Goal: Information Seeking & Learning: Learn about a topic

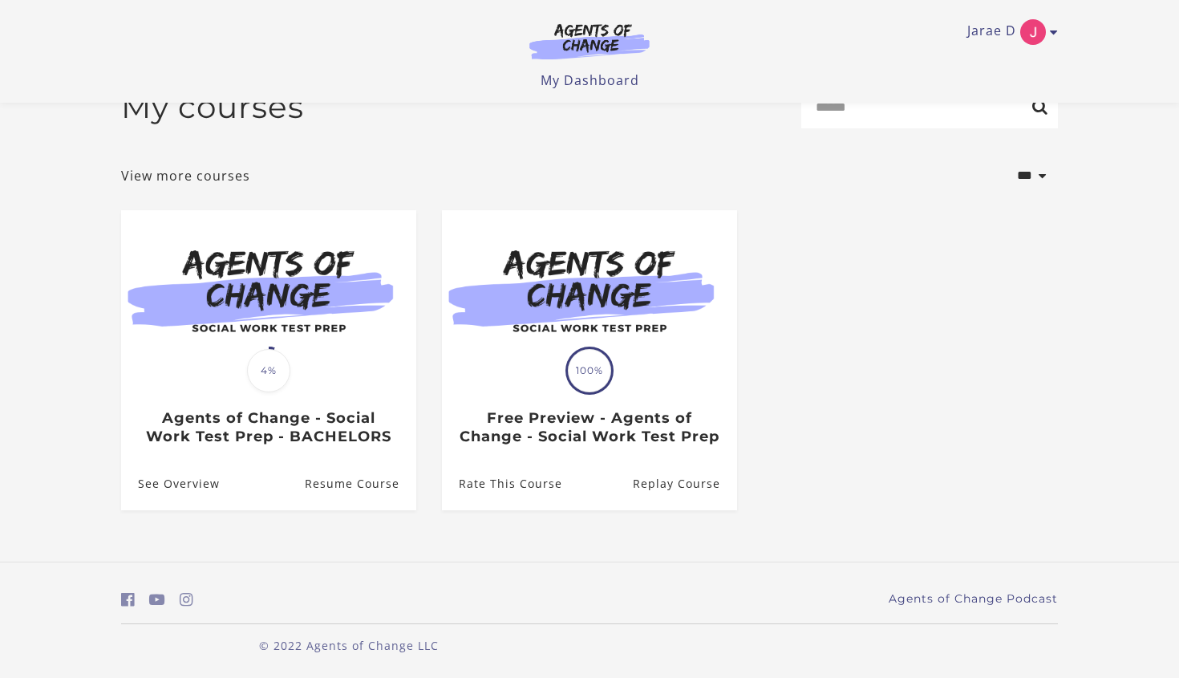
scroll to position [59, 0]
click at [344, 489] on link "Resume Course" at bounding box center [361, 484] width 112 height 52
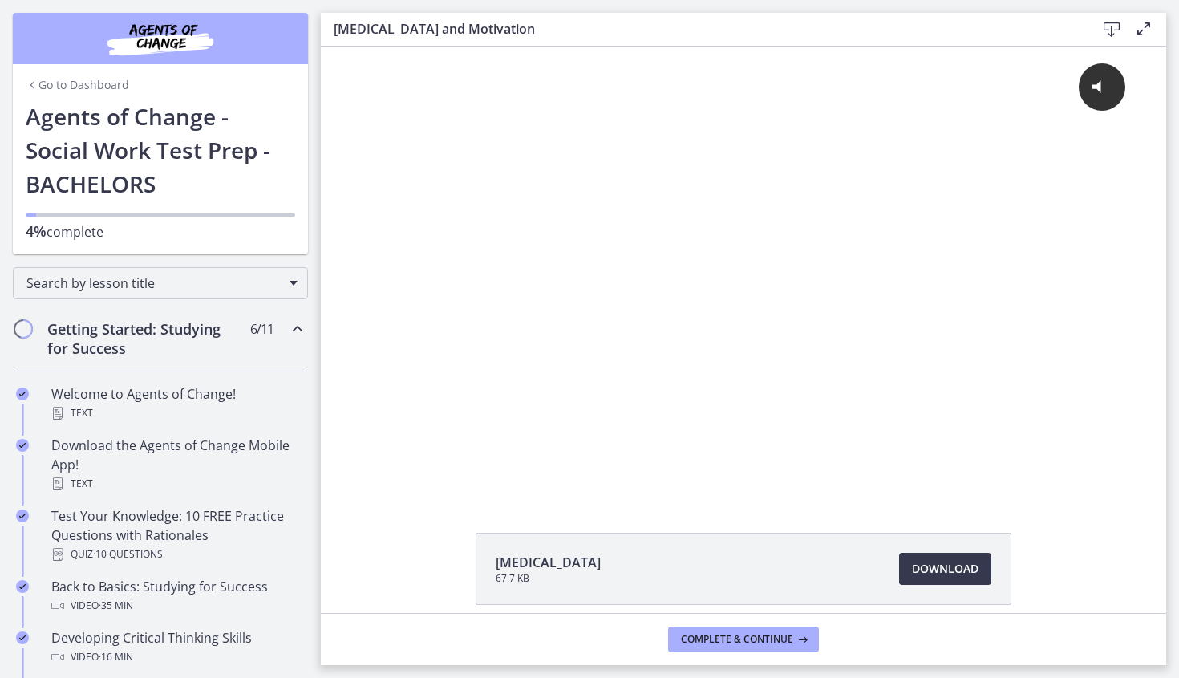
click at [703, 386] on div "Click for sound @keyframes VOLUME_SMALL_WAVE_FLASH { 0% { opacity: 0; } 33% { o…" at bounding box center [743, 257] width 799 height 421
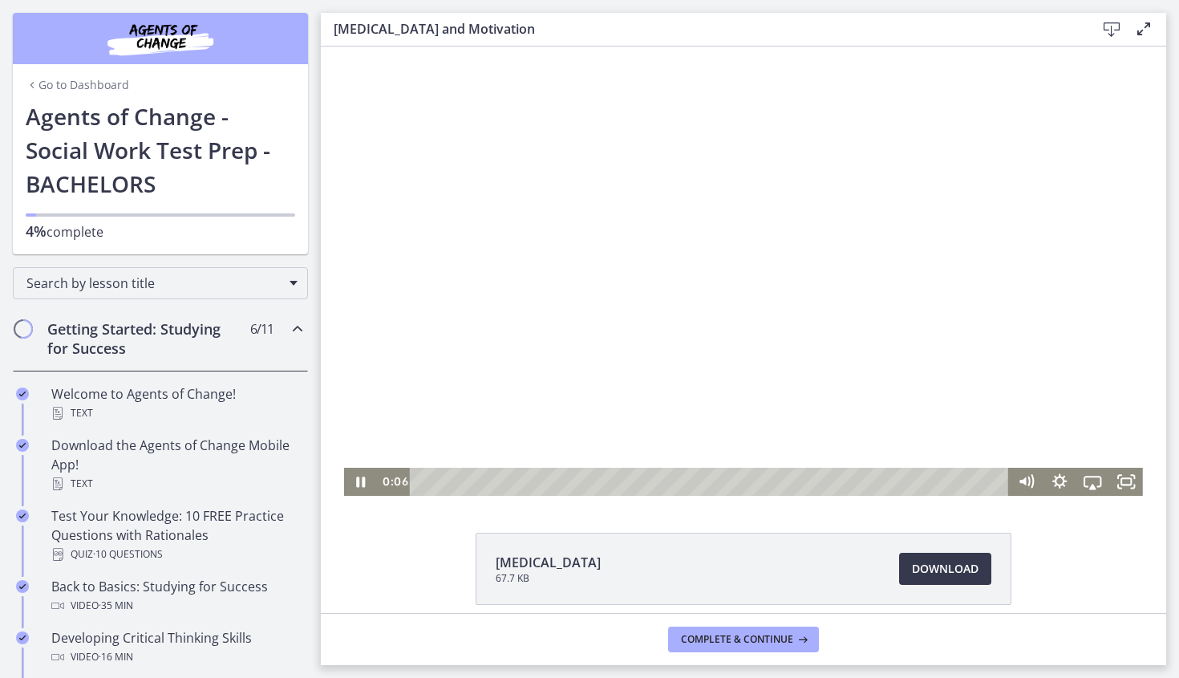
click at [498, 479] on div "Playbar" at bounding box center [712, 482] width 580 height 28
click at [570, 482] on div "5:16" at bounding box center [712, 482] width 580 height 28
drag, startPoint x: 570, startPoint y: 482, endPoint x: 359, endPoint y: 481, distance: 211.0
click at [359, 481] on icon "Pause" at bounding box center [361, 482] width 9 height 10
click at [588, 485] on div "10:12" at bounding box center [712, 482] width 580 height 28
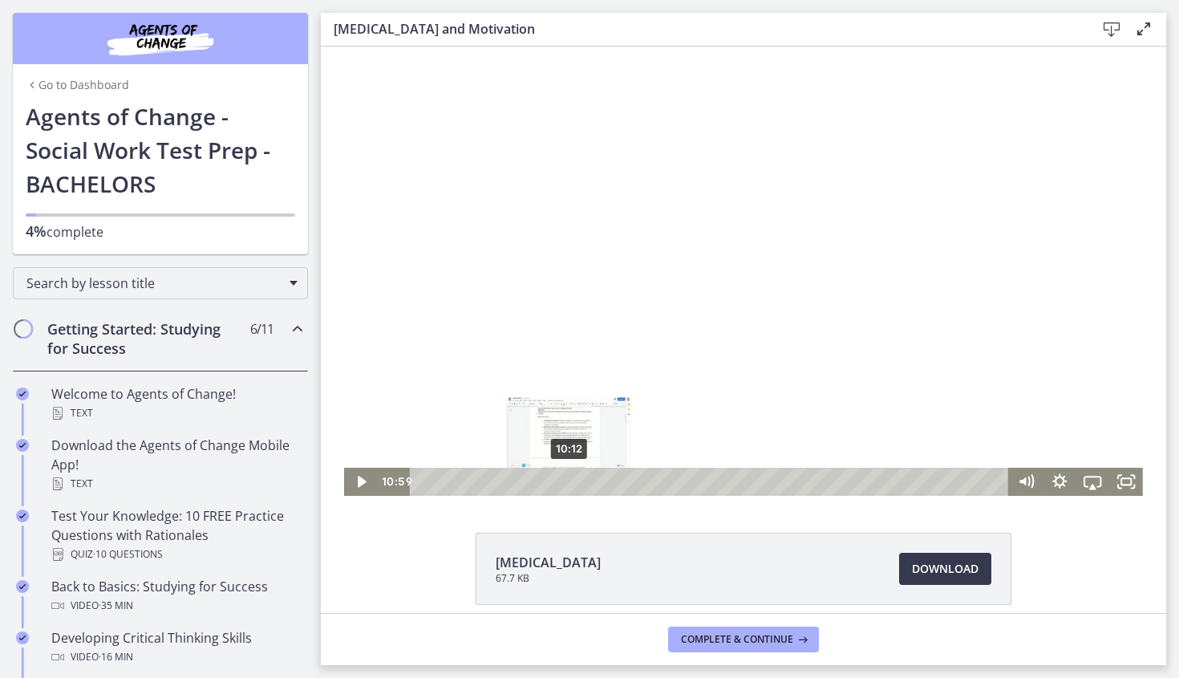
click at [581, 482] on div "10:12" at bounding box center [712, 482] width 580 height 28
drag, startPoint x: 359, startPoint y: 481, endPoint x: 351, endPoint y: 485, distance: 8.3
click at [351, 485] on icon "Play Video" at bounding box center [363, 482] width 40 height 34
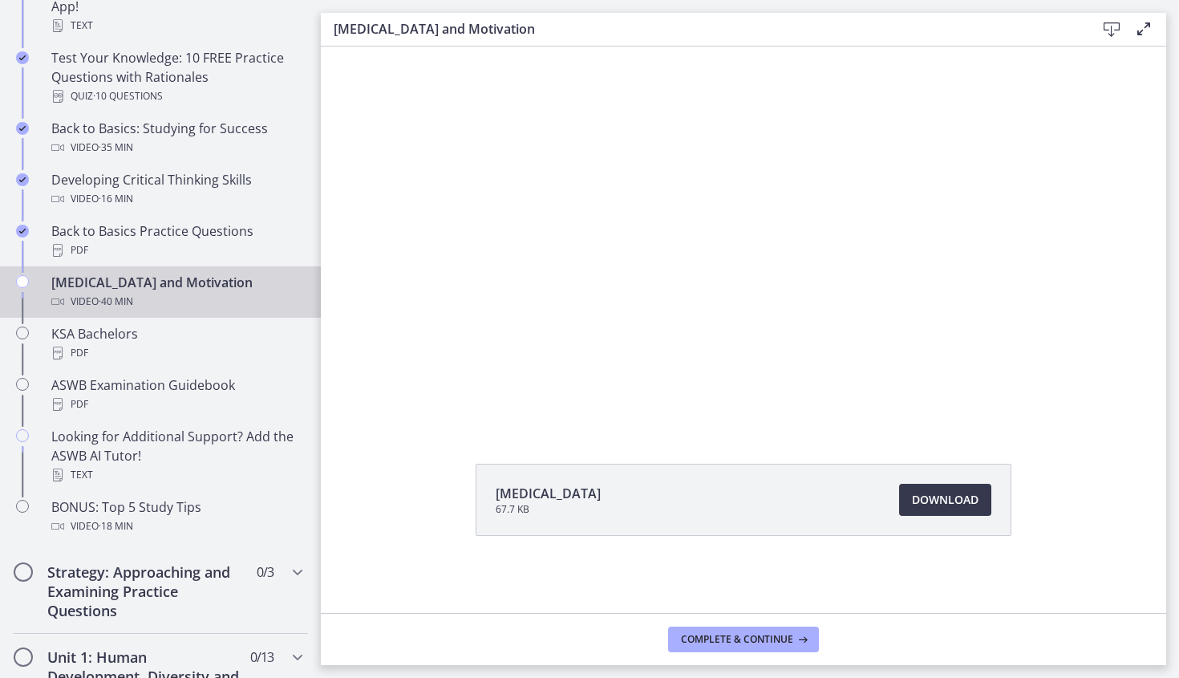
scroll to position [517, 0]
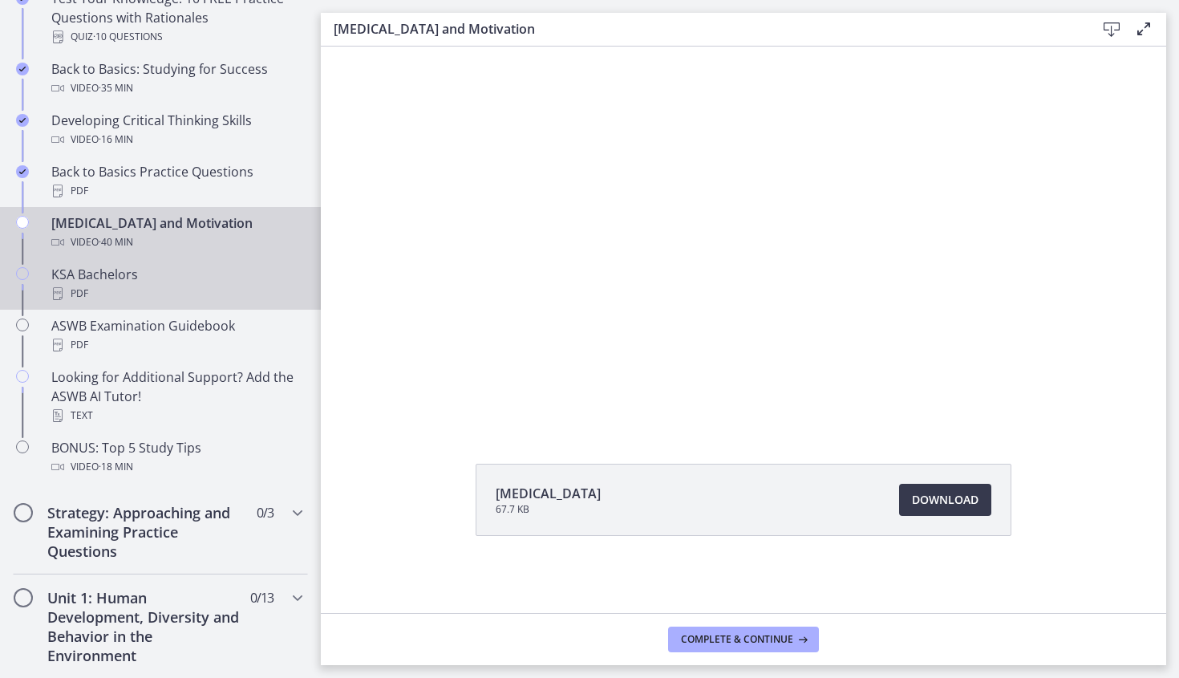
drag, startPoint x: 351, startPoint y: 485, endPoint x: 103, endPoint y: 271, distance: 327.7
click at [103, 271] on div "KSA Bachelors PDF" at bounding box center [176, 284] width 250 height 39
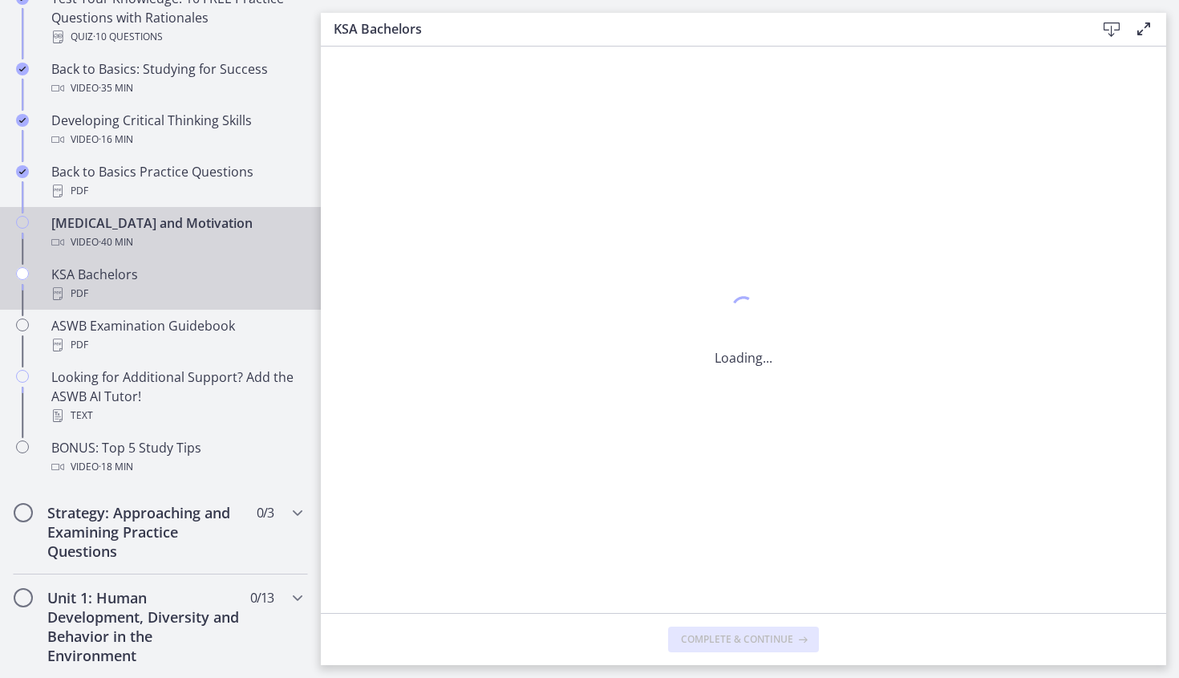
scroll to position [0, 0]
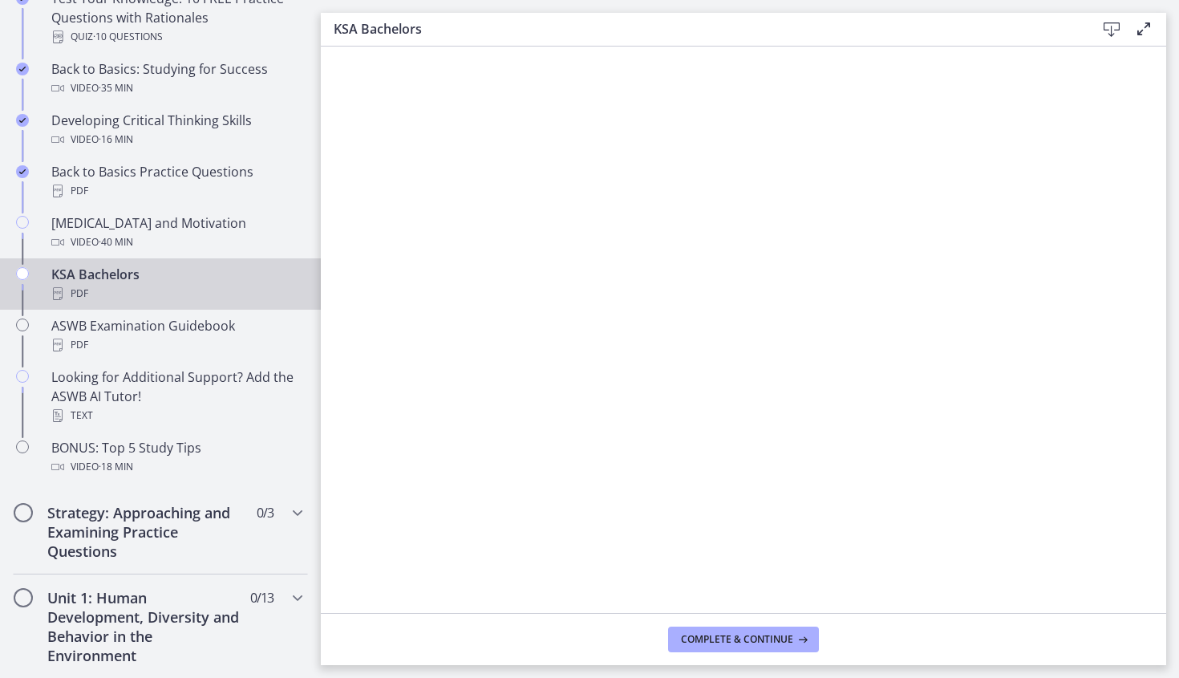
click at [1114, 20] on icon at bounding box center [1111, 29] width 19 height 19
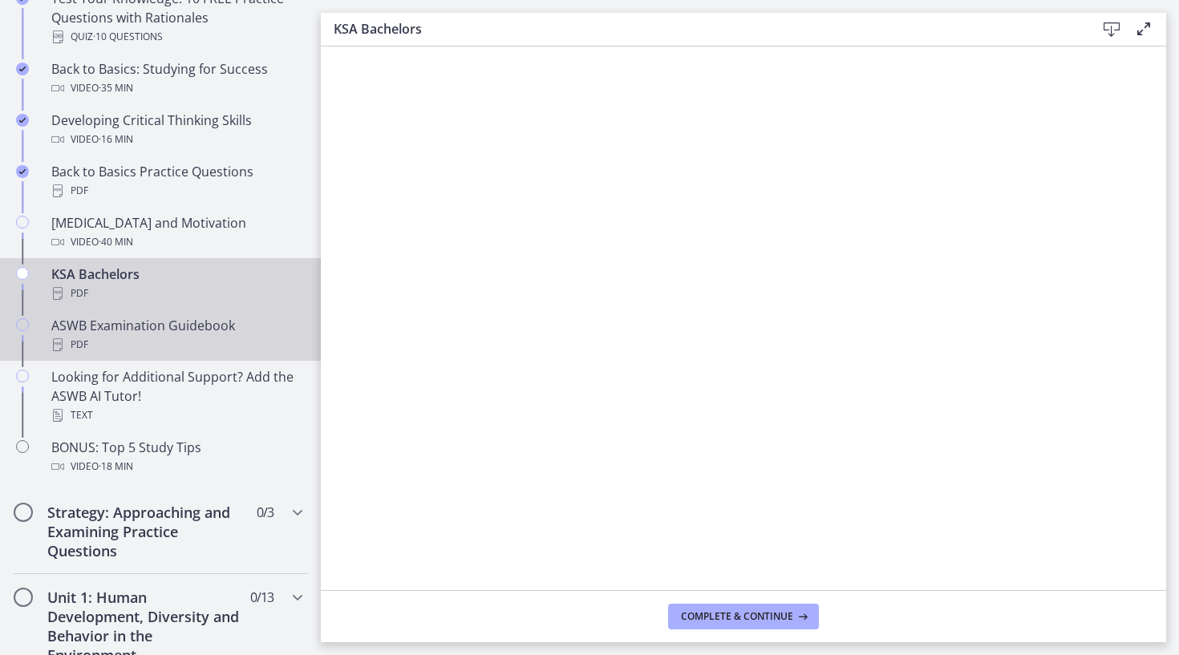
drag, startPoint x: 103, startPoint y: 271, endPoint x: 99, endPoint y: 331, distance: 60.3
click at [99, 331] on div "ASWB Examination Guidebook PDF" at bounding box center [176, 335] width 250 height 39
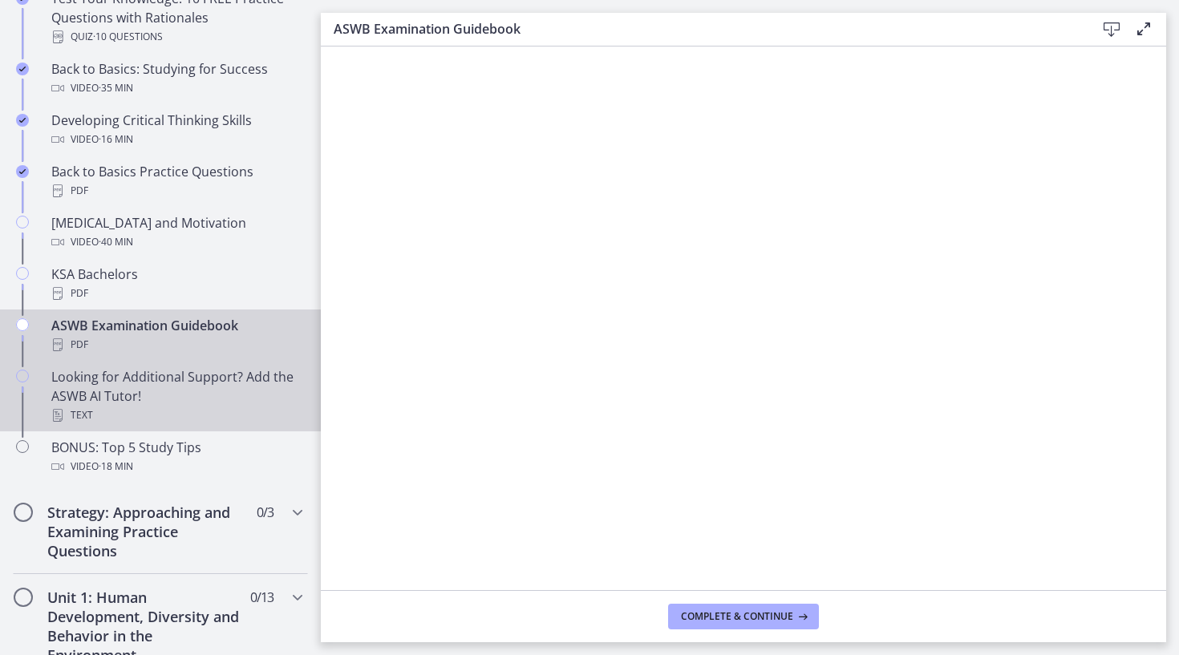
click at [169, 380] on div "Looking for Additional Support? Add the ASWB AI Tutor! Text" at bounding box center [176, 396] width 250 height 58
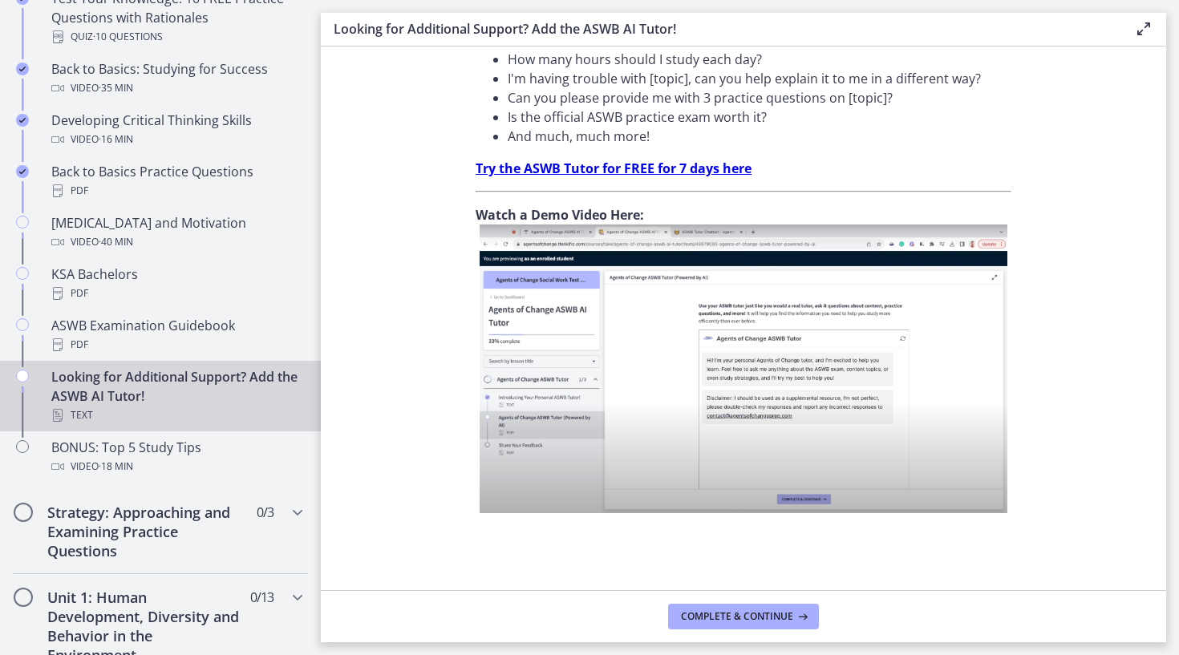
scroll to position [540, 0]
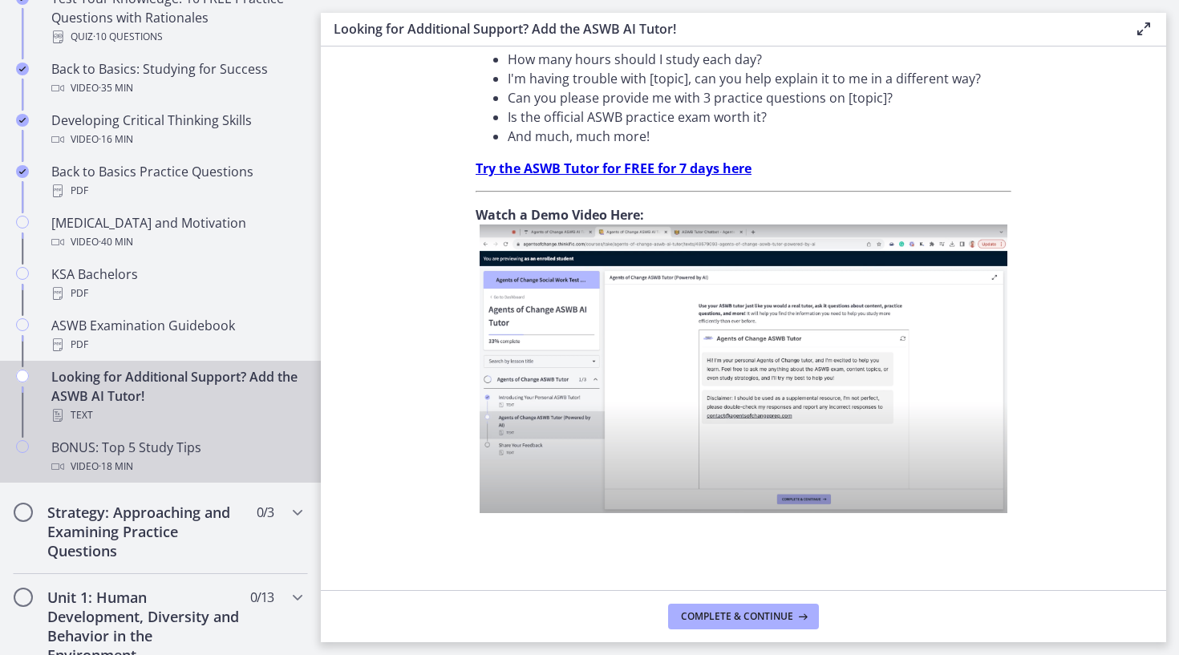
click at [99, 462] on span "· 18 min" at bounding box center [116, 466] width 34 height 19
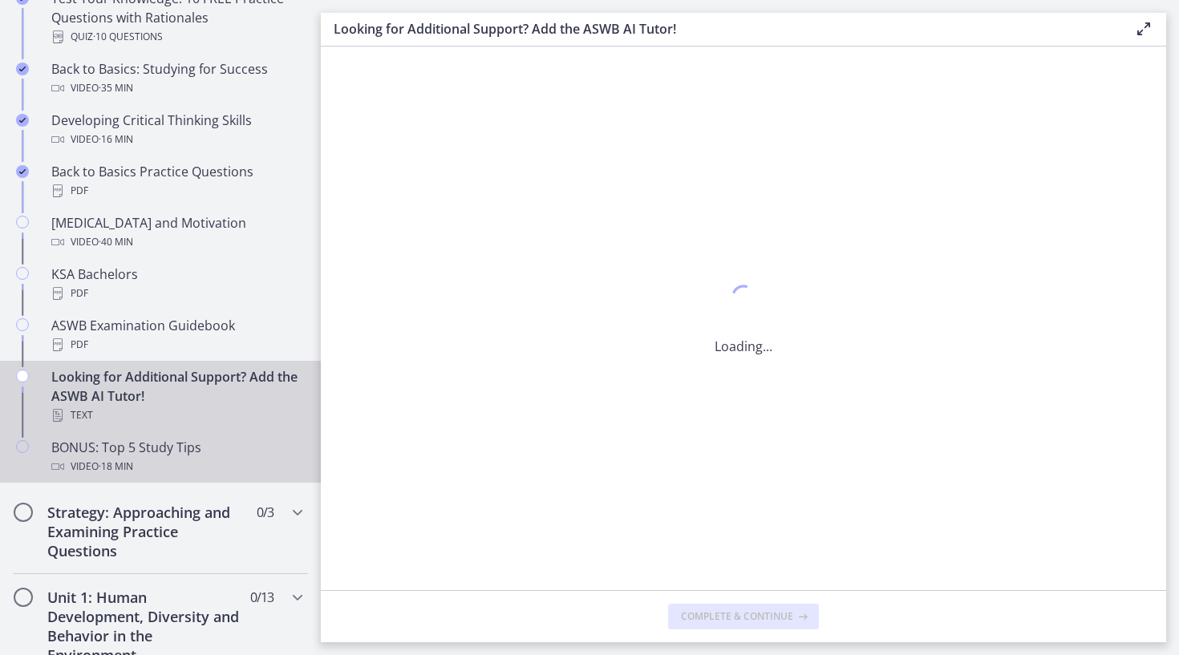
scroll to position [0, 0]
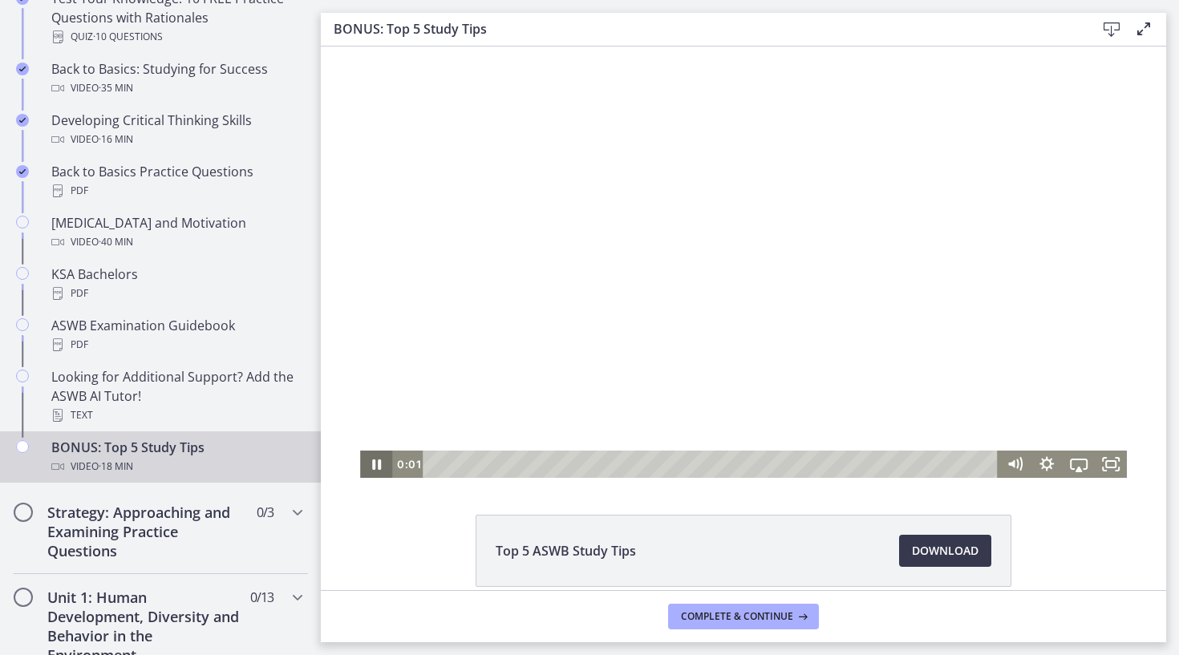
click at [391, 461] on icon "Pause" at bounding box center [376, 464] width 32 height 27
click at [388, 461] on icon "Play Video" at bounding box center [378, 464] width 39 height 33
click at [377, 466] on icon "Pause" at bounding box center [376, 464] width 32 height 27
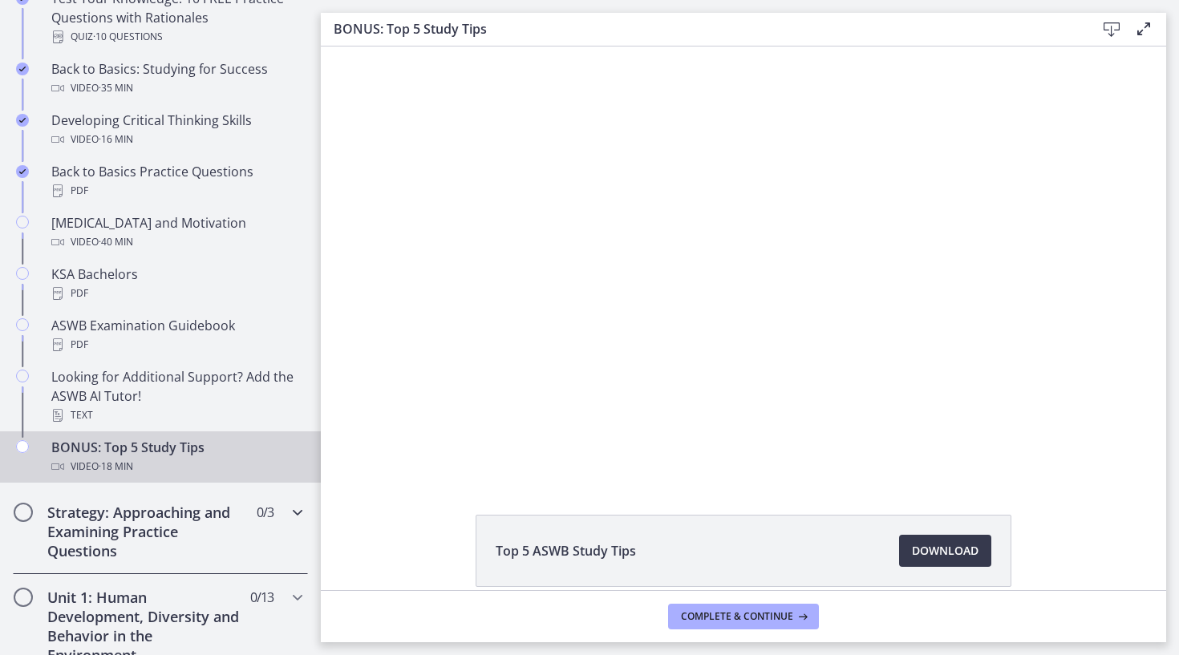
click at [181, 513] on h2 "Strategy: Approaching and Examining Practice Questions" at bounding box center [145, 532] width 196 height 58
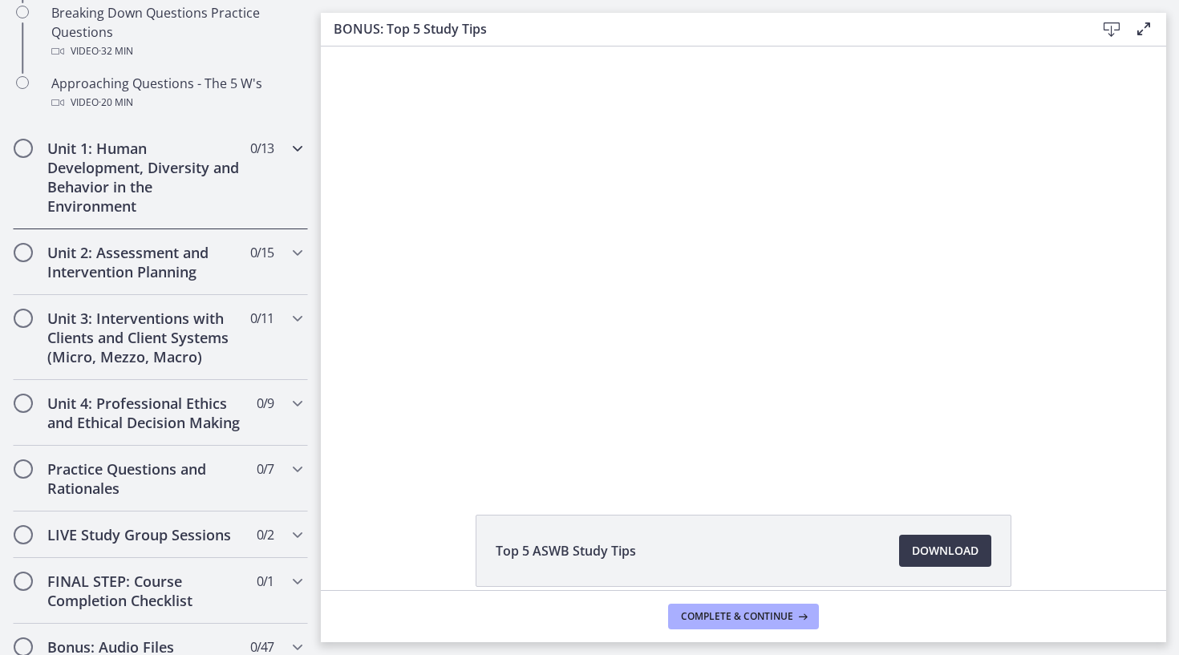
click at [201, 168] on h2 "Unit 1: Human Development, Diversity and Behavior in the Environment" at bounding box center [145, 177] width 196 height 77
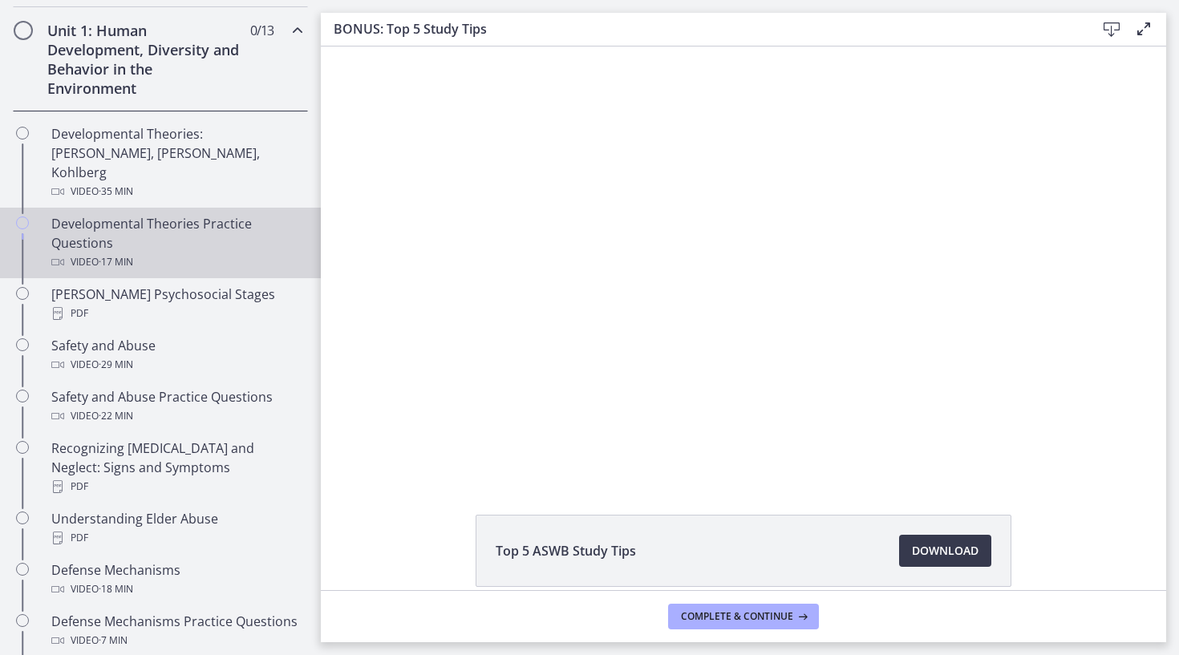
scroll to position [444, 0]
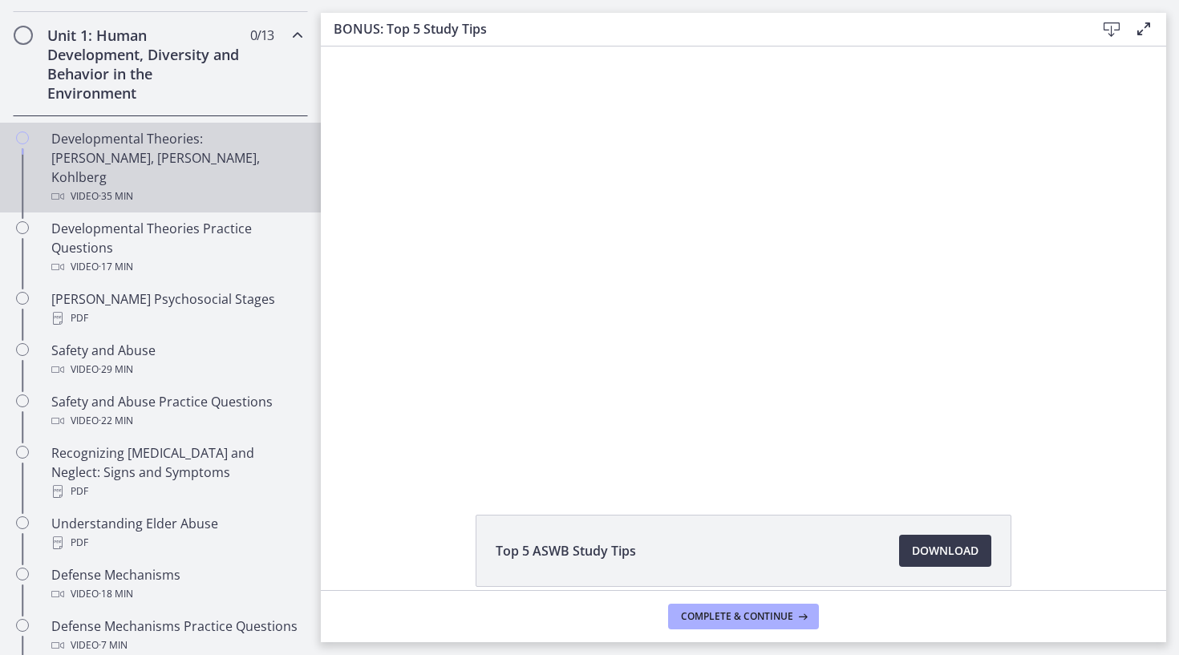
click at [210, 160] on div "Developmental Theories: [PERSON_NAME], [PERSON_NAME], Kohlberg Video · 35 min" at bounding box center [176, 167] width 250 height 77
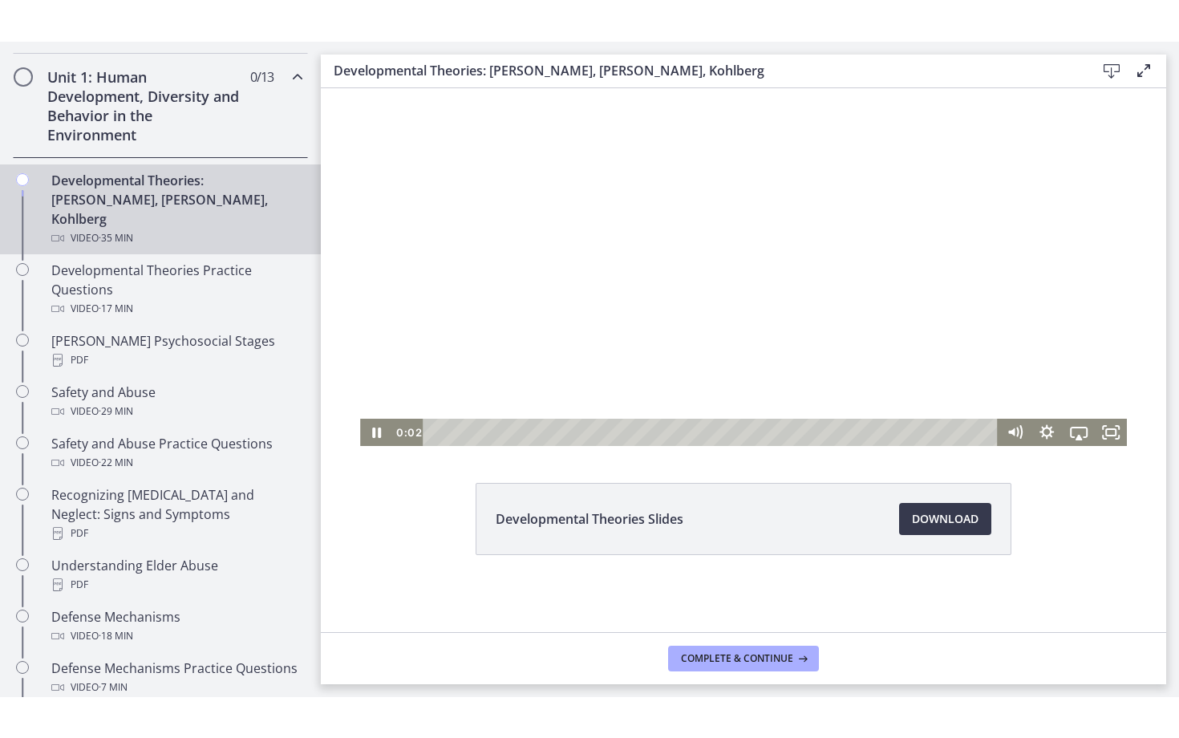
scroll to position [74, 0]
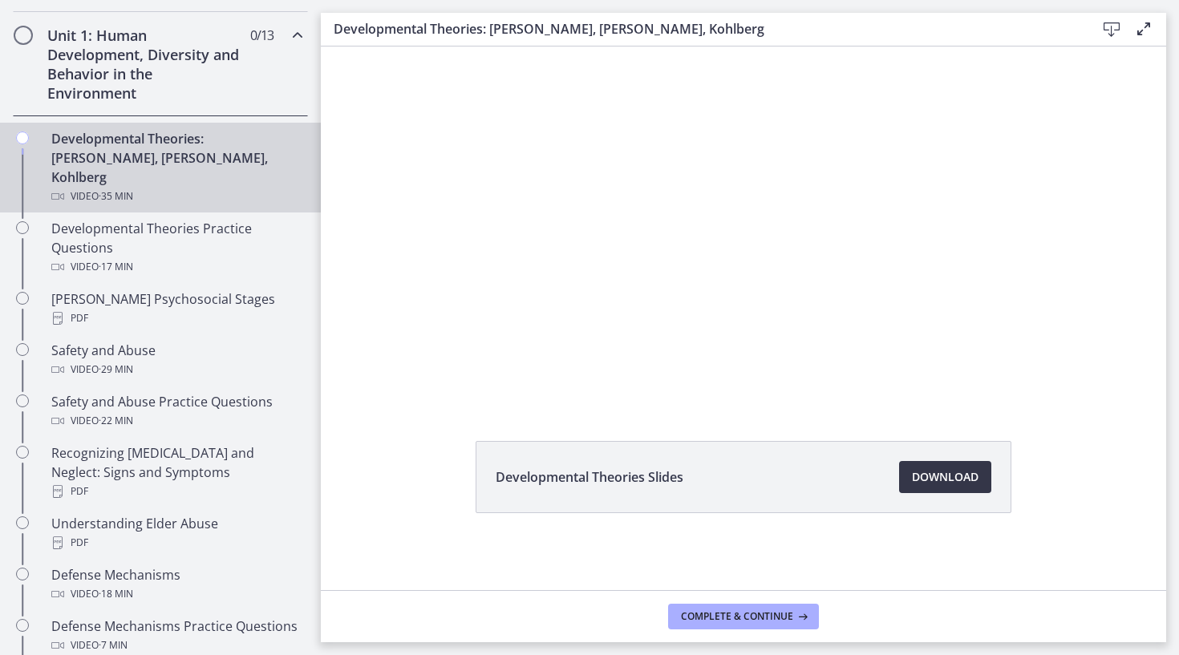
click at [939, 479] on span "Download Opens in a new window" at bounding box center [945, 477] width 67 height 19
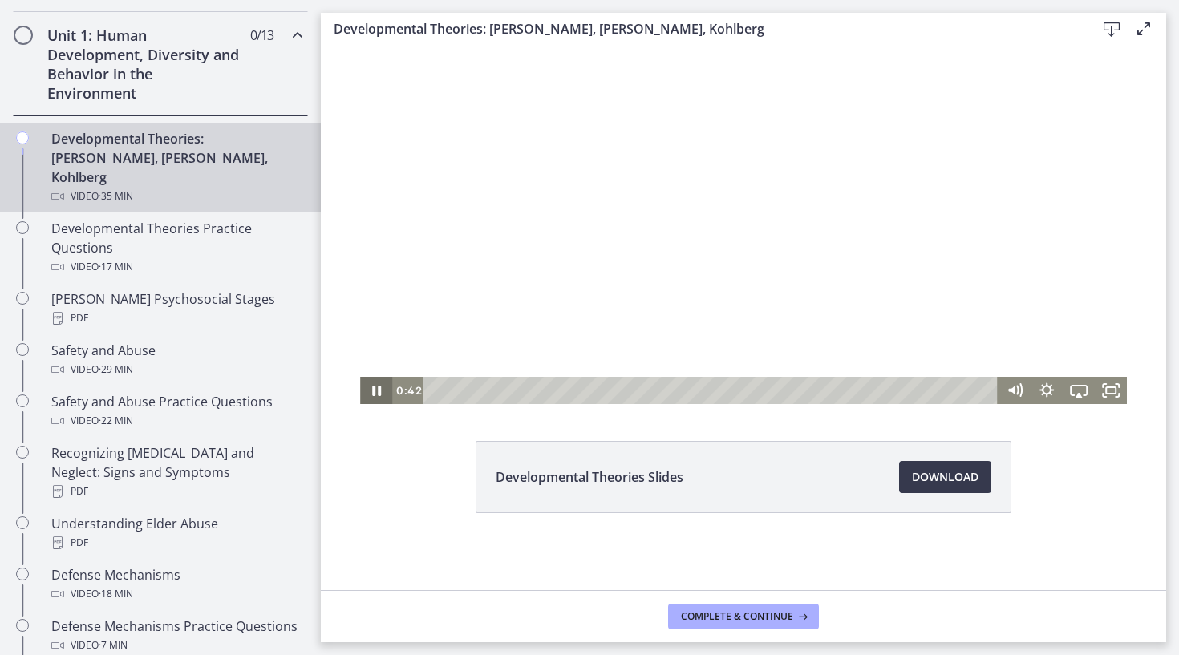
click at [375, 392] on icon "Pause" at bounding box center [376, 391] width 9 height 10
click at [370, 388] on icon "Play Video" at bounding box center [377, 390] width 32 height 27
click at [1106, 394] on icon "Fullscreen" at bounding box center [1111, 391] width 39 height 33
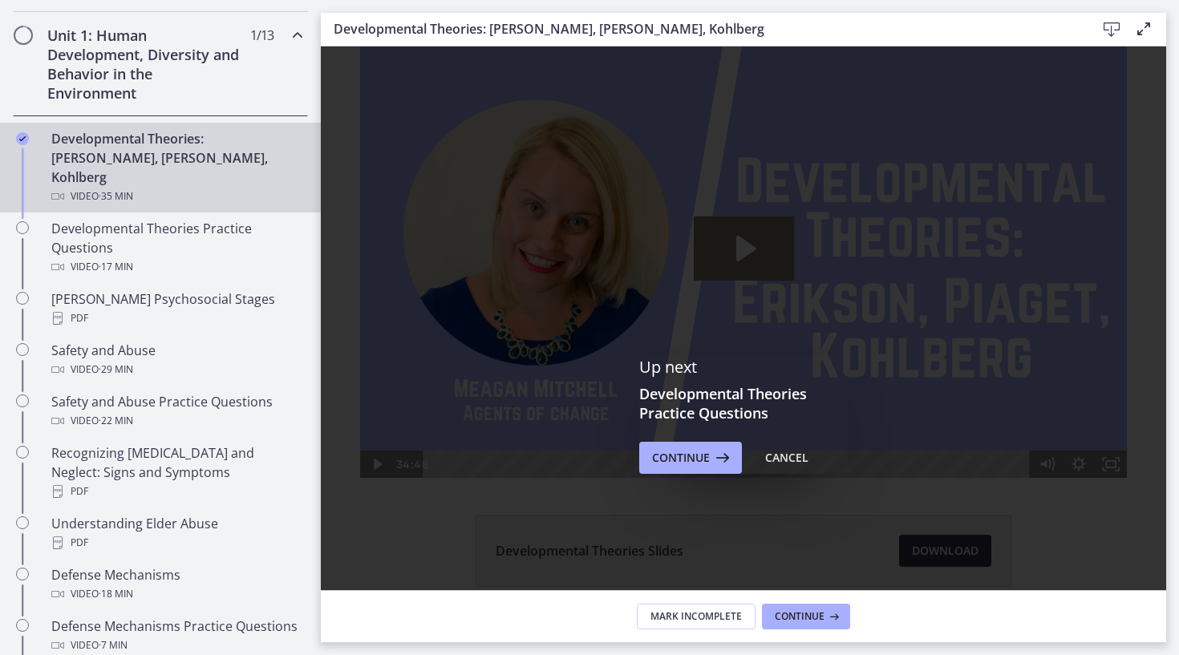
scroll to position [0, 0]
